Goal: Task Accomplishment & Management: Manage account settings

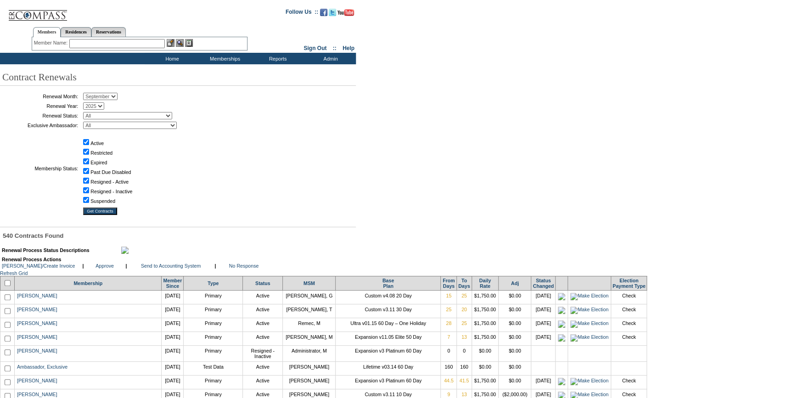
click at [151, 43] on input "text" at bounding box center [116, 43] width 95 height 9
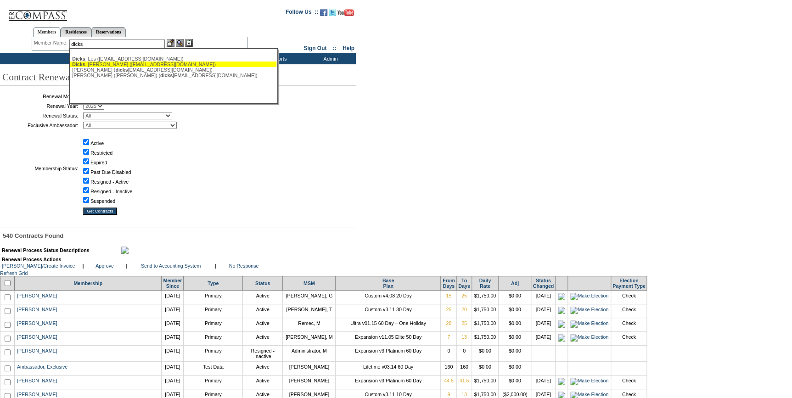
click at [122, 65] on div "[PERSON_NAME] ([EMAIL_ADDRESS][DOMAIN_NAME])" at bounding box center [173, 64] width 202 height 6
type input "[PERSON_NAME] ([EMAIL_ADDRESS][DOMAIN_NAME])"
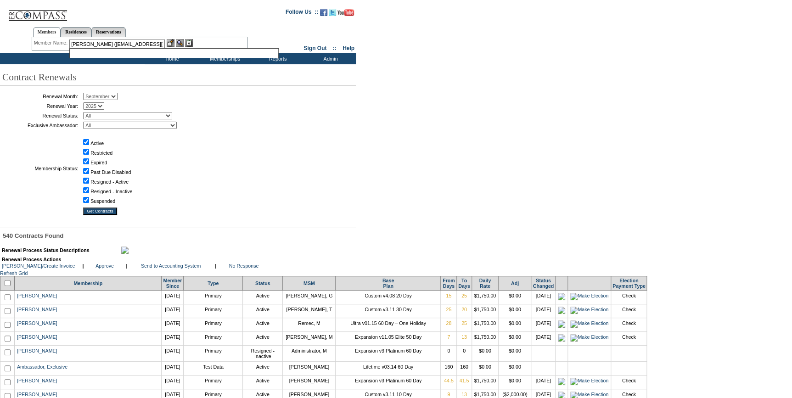
click at [170, 42] on img at bounding box center [171, 43] width 8 height 8
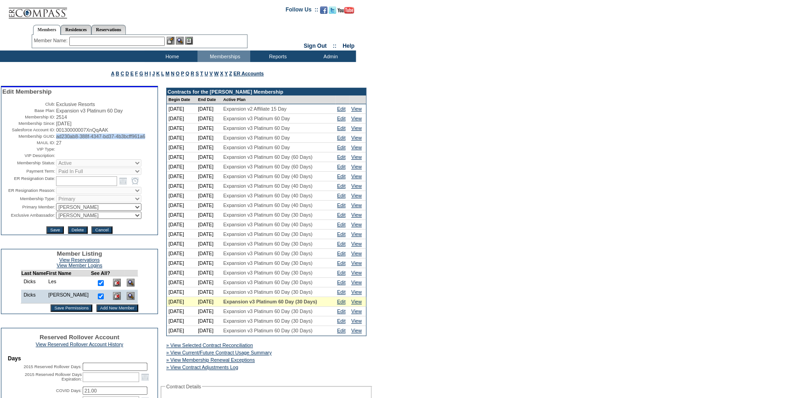
drag, startPoint x: 90, startPoint y: 144, endPoint x: 54, endPoint y: 138, distance: 37.2
click at [56, 138] on td "ad230ab8-388f-4347-bd37-4b3bcff961a6" at bounding box center [106, 137] width 101 height 6
copy span "ad230ab8-388f-4347-bd37-4b3bcff961a6"
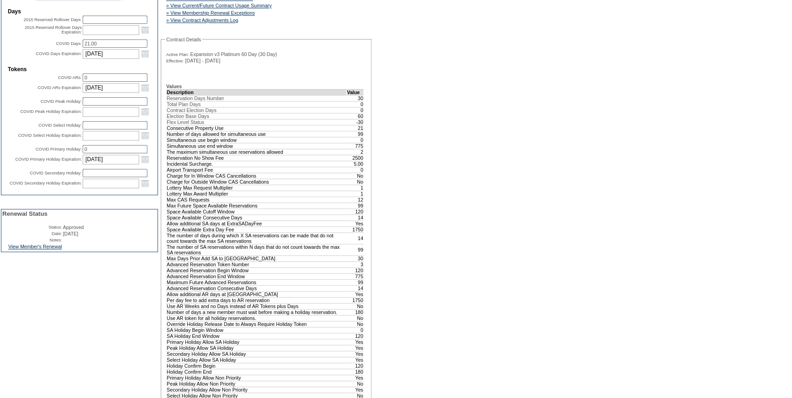
scroll to position [459, 0]
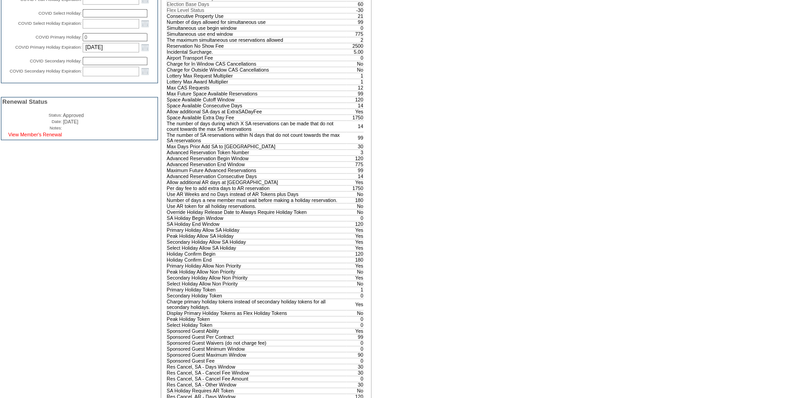
click at [62, 137] on link "View Member's Renewal" at bounding box center [35, 135] width 54 height 6
